Goal: Task Accomplishment & Management: Manage account settings

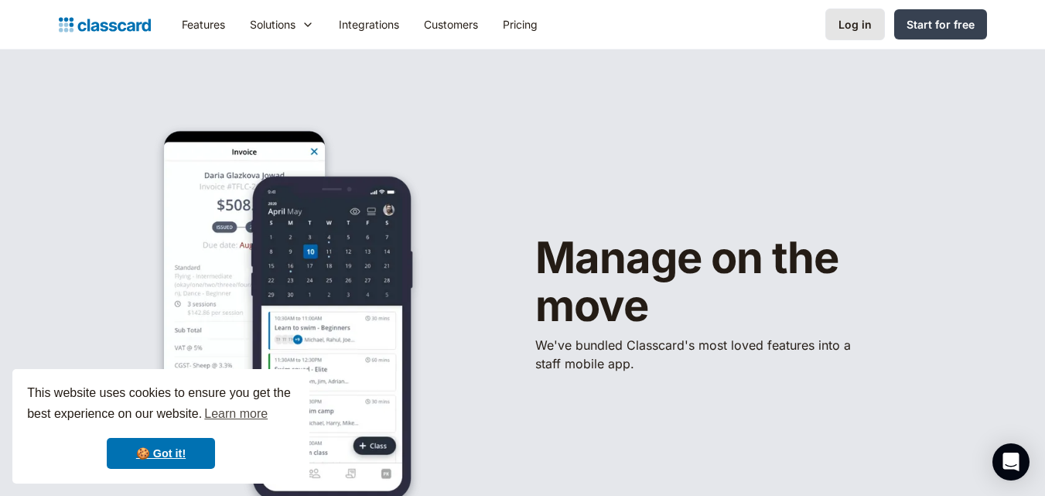
click at [850, 16] on div "Log in" at bounding box center [854, 24] width 33 height 16
